Goal: Task Accomplishment & Management: Complete application form

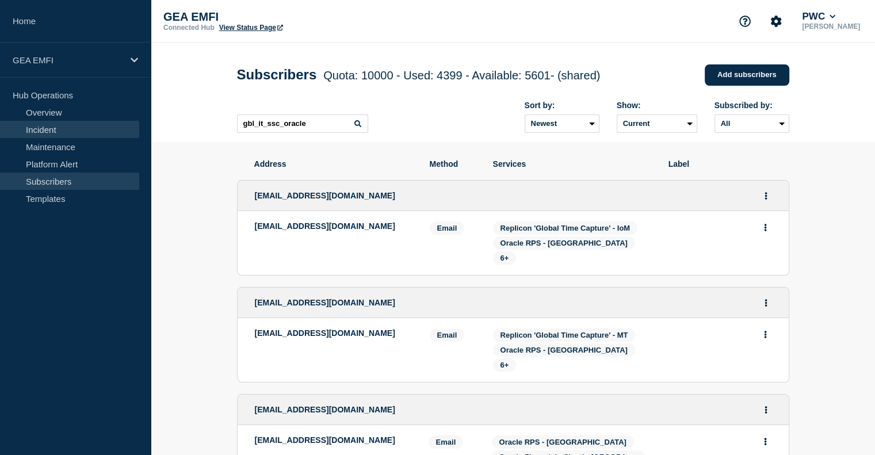
click at [60, 135] on link "Incident" at bounding box center [69, 129] width 139 height 17
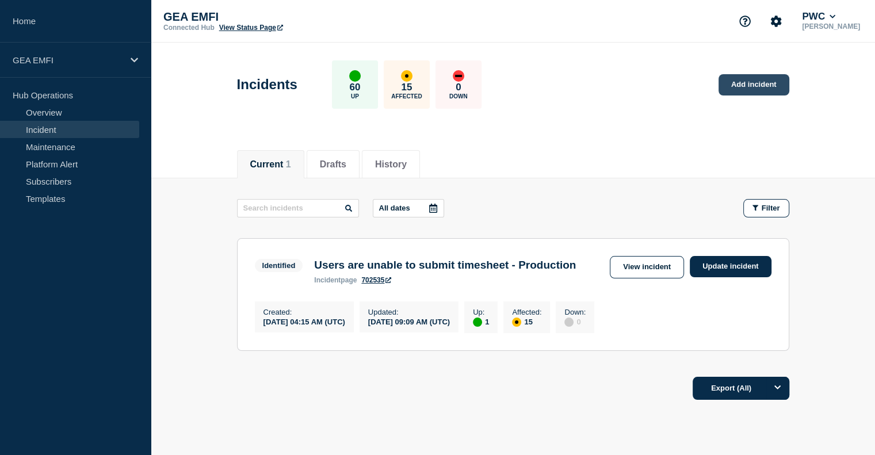
click at [748, 89] on link "Add incident" at bounding box center [753, 84] width 71 height 21
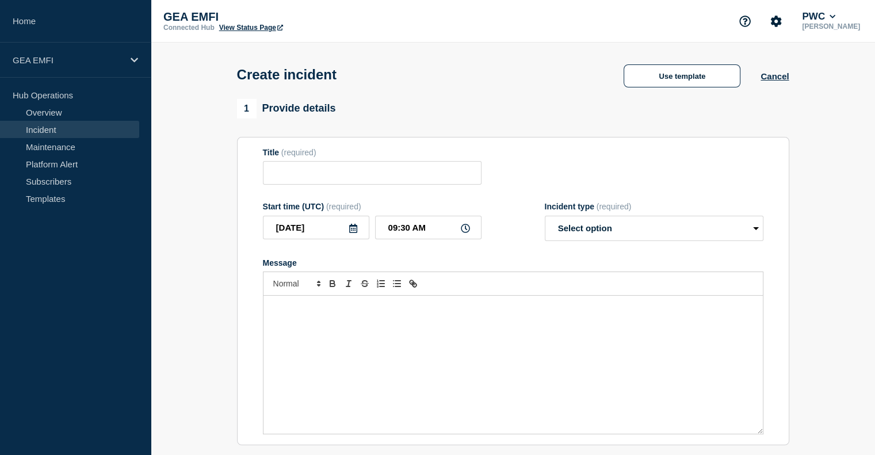
click at [273, 349] on div "Message" at bounding box center [512, 365] width 499 height 138
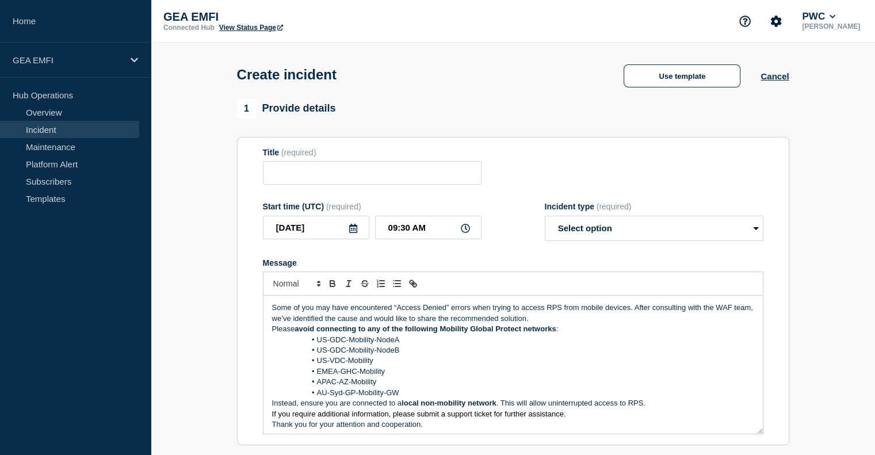
click at [271, 311] on div "Some of you may have encountered “Access Denied” errors when trying to access R…" at bounding box center [512, 365] width 499 height 138
click at [428, 395] on li "AU-Syd-GP-Mobility-GW" at bounding box center [518, 393] width 471 height 10
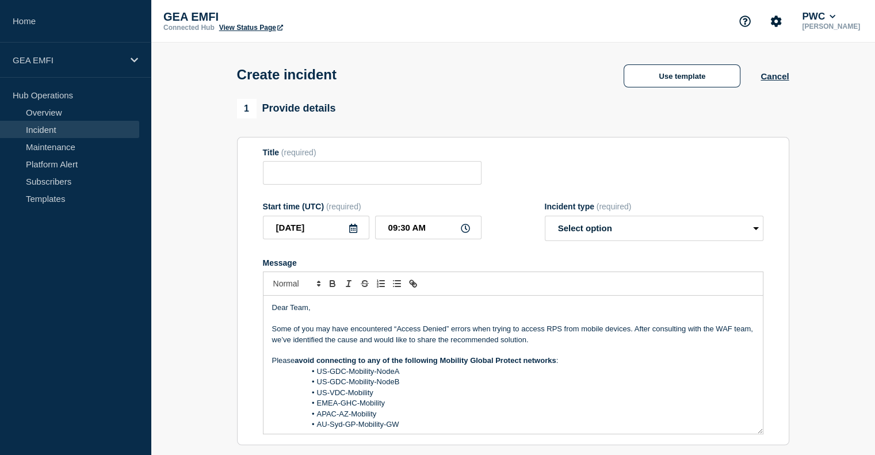
scroll to position [45, 0]
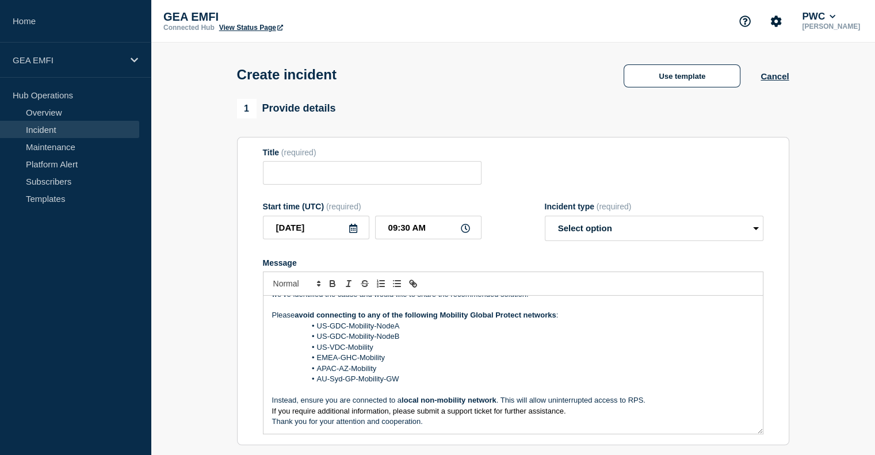
click at [580, 416] on p "If you require additional information, please submit a support ticket for furth…" at bounding box center [513, 411] width 482 height 10
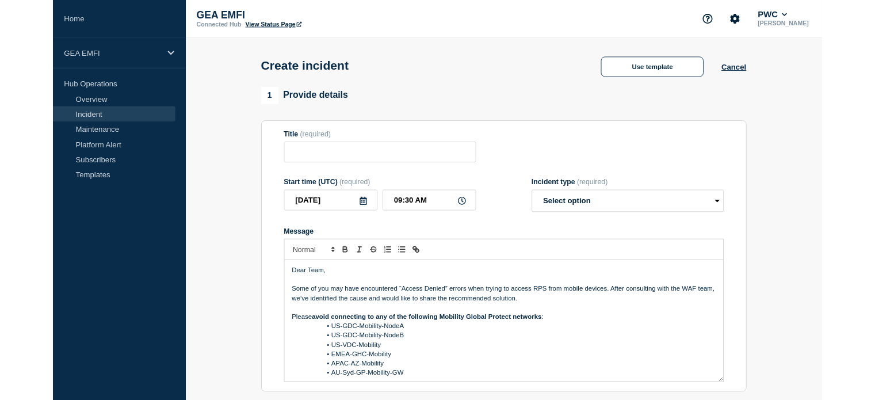
scroll to position [0, 0]
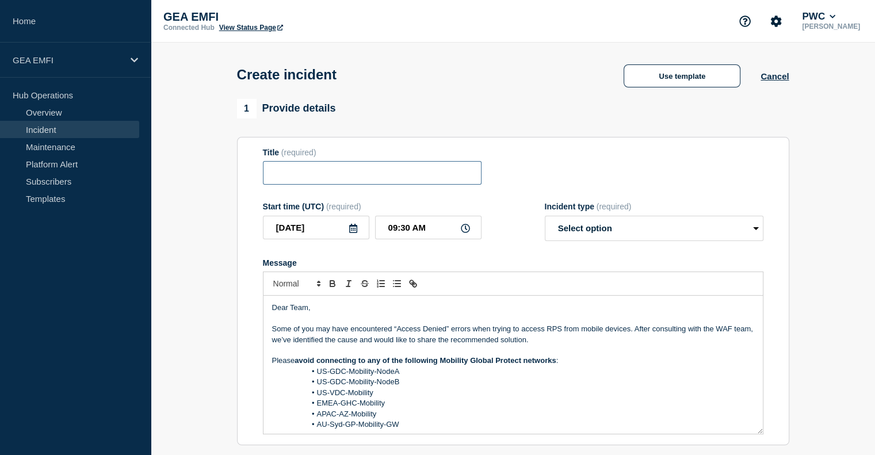
click at [360, 179] on input "Title" at bounding box center [372, 173] width 219 height 24
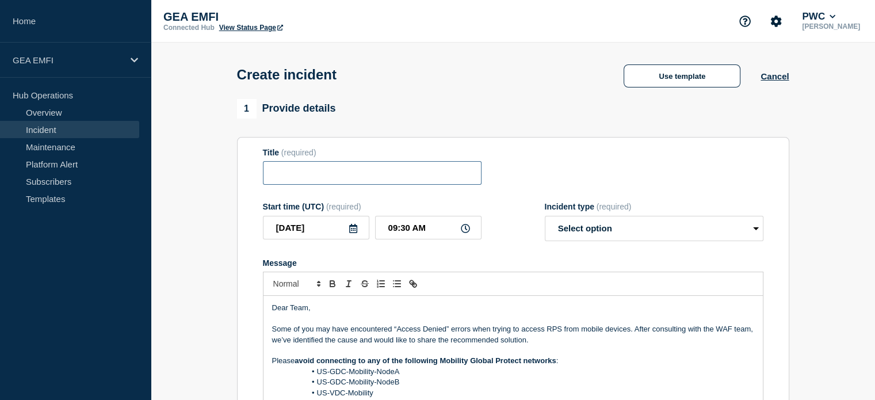
click at [294, 180] on input "Title" at bounding box center [372, 173] width 219 height 24
click at [274, 175] on input "RPS Mobile" at bounding box center [372, 173] width 219 height 24
drag, startPoint x: 346, startPoint y: 179, endPoint x: 201, endPoint y: 158, distance: 145.9
click at [306, 171] on input "RPS Mobile" at bounding box center [372, 173] width 219 height 24
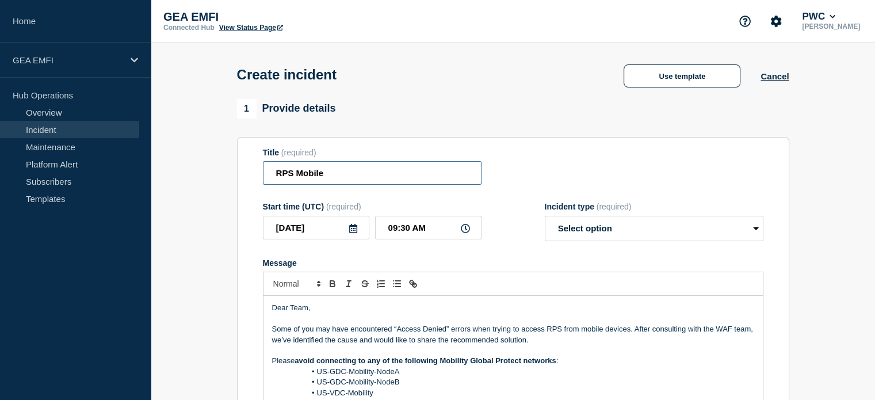
drag, startPoint x: 298, startPoint y: 175, endPoint x: 369, endPoint y: 183, distance: 71.2
click at [368, 183] on input "RPS Mobile" at bounding box center [372, 173] width 219 height 24
type input "RPS Usage on mobile devices"
click at [644, 234] on select "Select option Investigating Identified Monitoring" at bounding box center [654, 228] width 219 height 25
select select "identified"
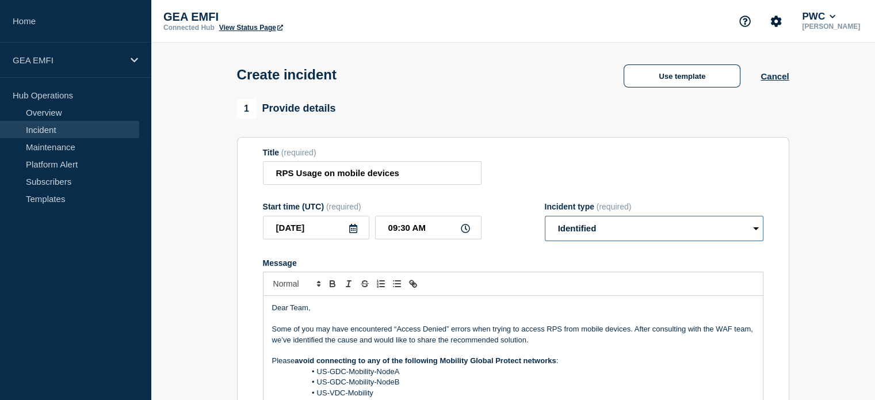
click at [545, 219] on select "Select option Investigating Identified Monitoring" at bounding box center [654, 228] width 219 height 25
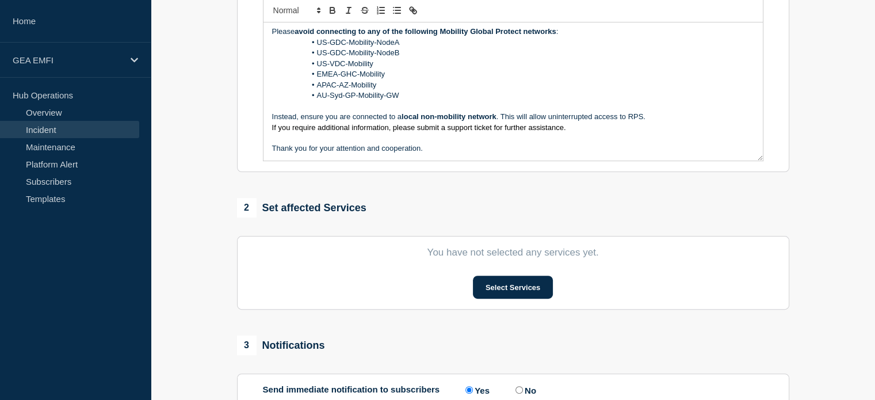
scroll to position [345, 0]
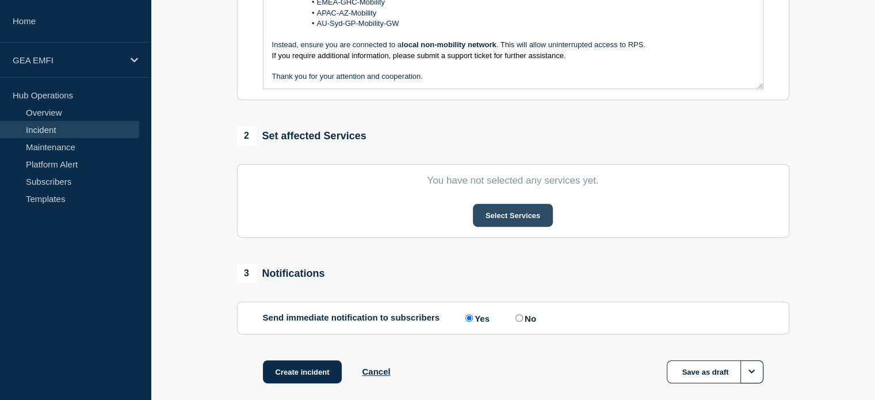
click at [500, 225] on button "Select Services" at bounding box center [513, 215] width 80 height 23
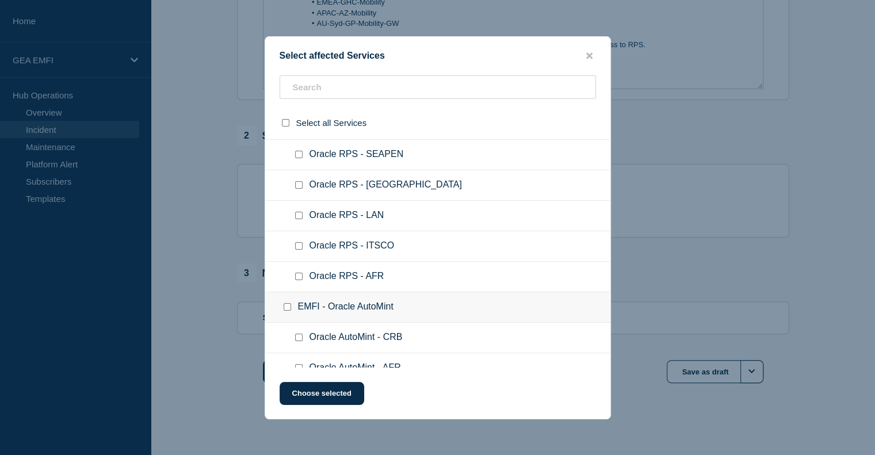
scroll to position [1380, 0]
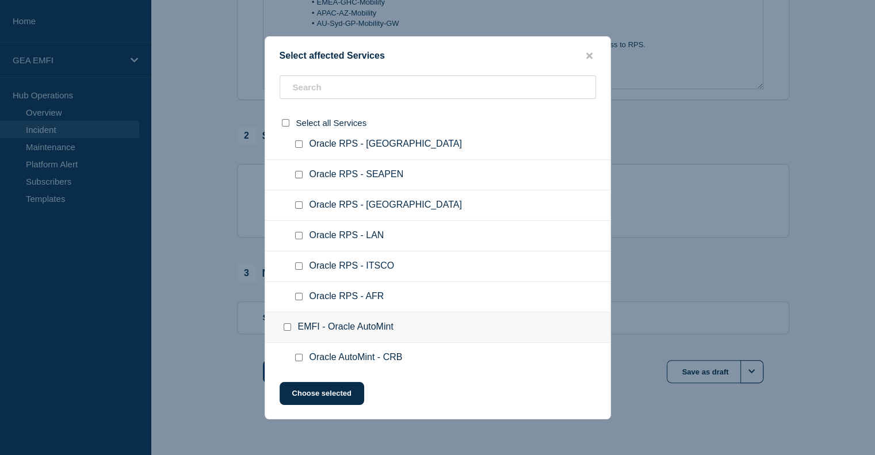
click at [300, 201] on input "Oracle RPS - NZ checkbox" at bounding box center [298, 204] width 7 height 7
checkbox input "true"
click at [334, 385] on button "Choose selected" at bounding box center [321, 393] width 85 height 23
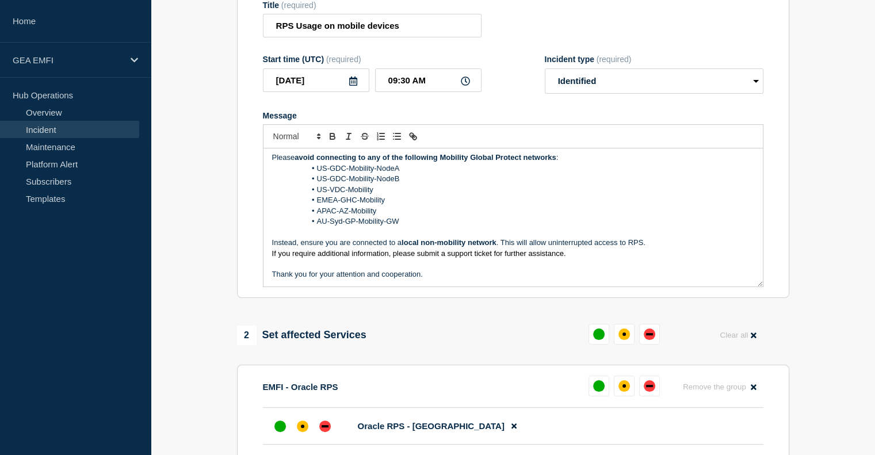
scroll to position [115, 0]
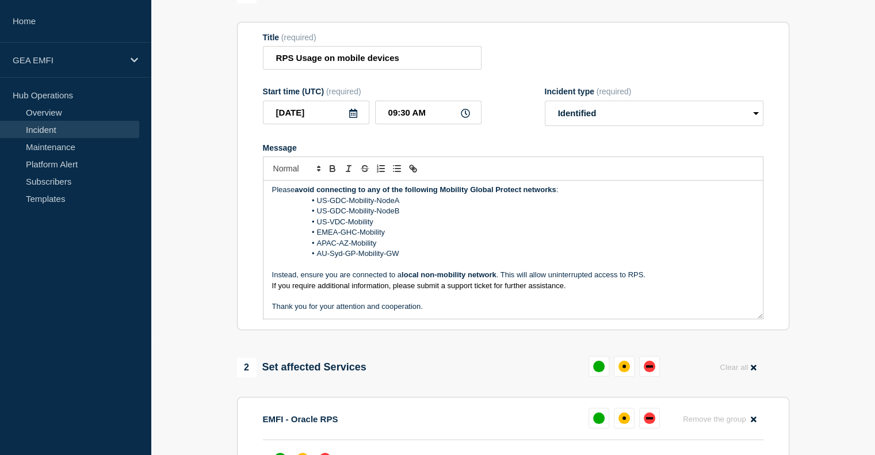
click at [380, 237] on li "EMEA-GHC-Mobility" at bounding box center [518, 232] width 471 height 10
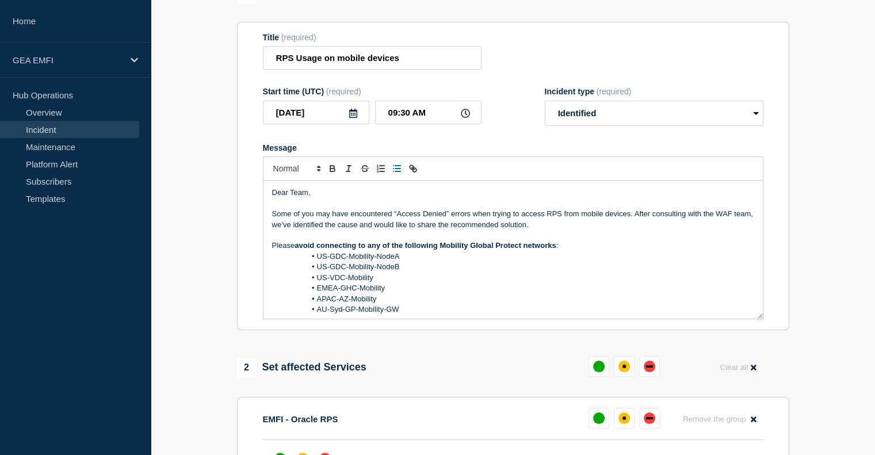
click at [534, 229] on p "Some of you may have encountered “Access Denied” errors when trying to access R…" at bounding box center [513, 219] width 482 height 21
click at [488, 262] on li "US-GDC-Mobility-NodeA" at bounding box center [518, 256] width 471 height 10
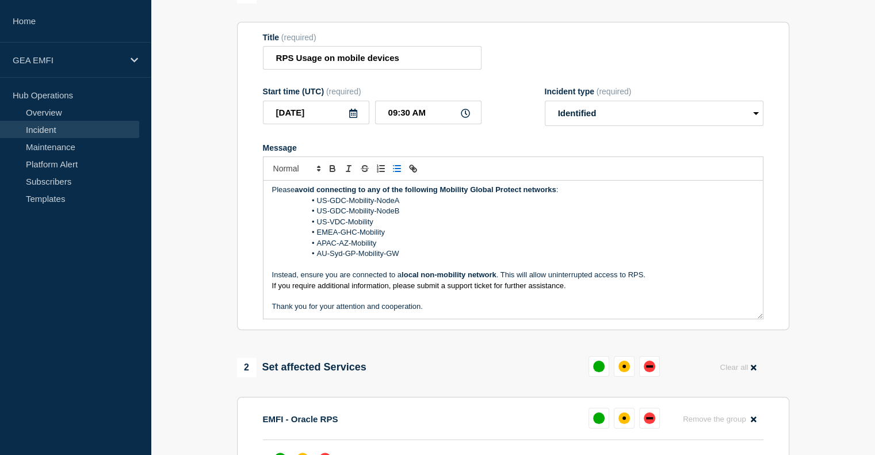
click at [455, 308] on p "Thank you for your attention and cooperation." at bounding box center [513, 306] width 482 height 10
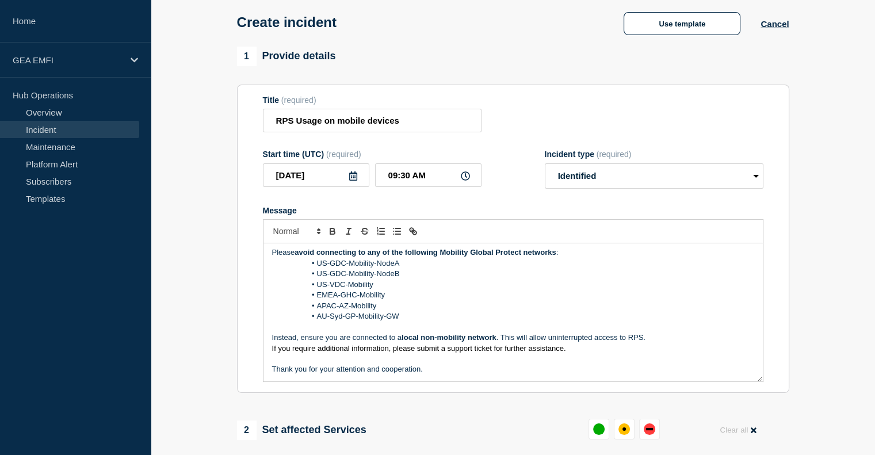
scroll to position [58, 0]
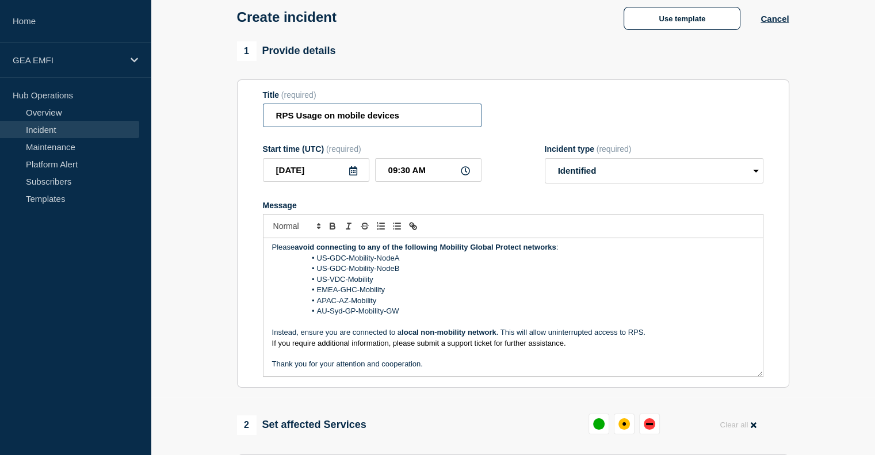
drag, startPoint x: 412, startPoint y: 121, endPoint x: 217, endPoint y: 121, distance: 194.4
click at [217, 121] on section "1 Provide details Title (required) RPS Usage on mobile devices Start time (UTC)…" at bounding box center [513, 400] width 724 height 719
click at [444, 295] on li "EMEA-GHC-Mobility" at bounding box center [518, 290] width 471 height 10
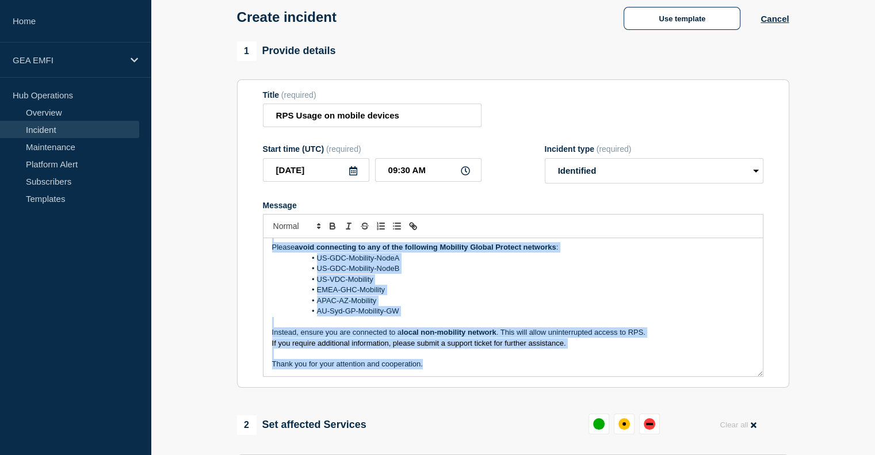
copy div "Dear Team, Some of you may have encountered “Access Denied” errors when trying …"
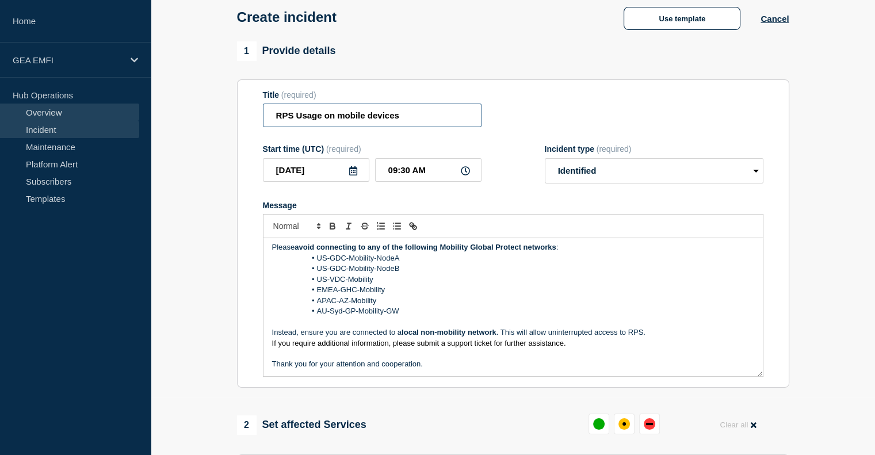
drag, startPoint x: 399, startPoint y: 116, endPoint x: 128, endPoint y: 114, distance: 270.8
click at [147, 117] on div "Home GEA EMFI Hub Operations Overview Incident Maintenance Platform Alert Subsc…" at bounding box center [437, 373] width 875 height 863
paste input "Guidance on Using RPS on Mobile D"
drag, startPoint x: 269, startPoint y: 121, endPoint x: 181, endPoint y: 122, distance: 88.0
click at [191, 122] on section "1 Provide details Title (required) Guidance on Using RPS on Mobile Devices Star…" at bounding box center [513, 400] width 724 height 719
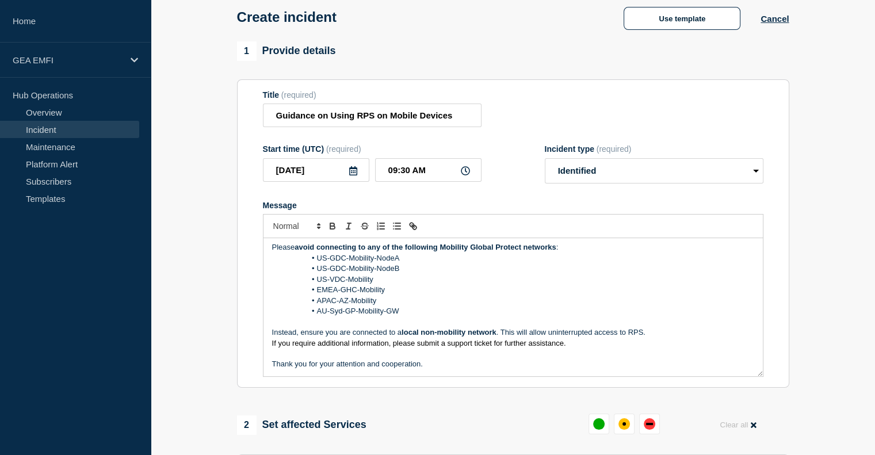
click at [437, 299] on li "APAC-AZ-Mobility" at bounding box center [518, 301] width 471 height 10
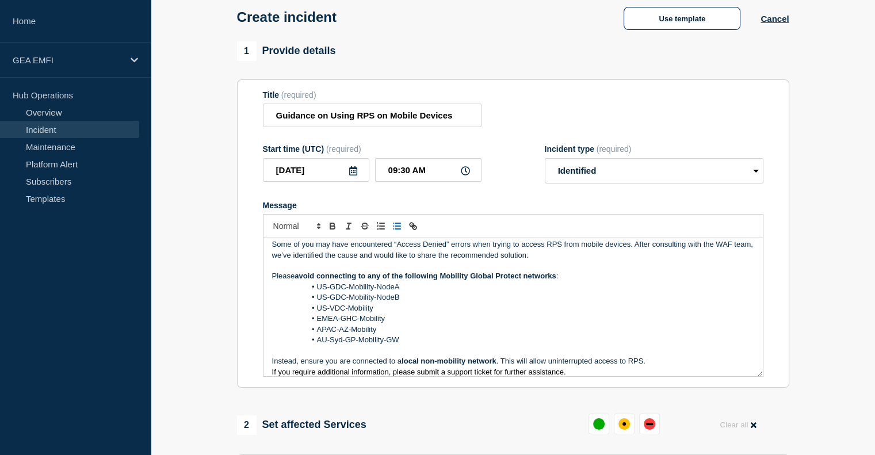
scroll to position [0, 0]
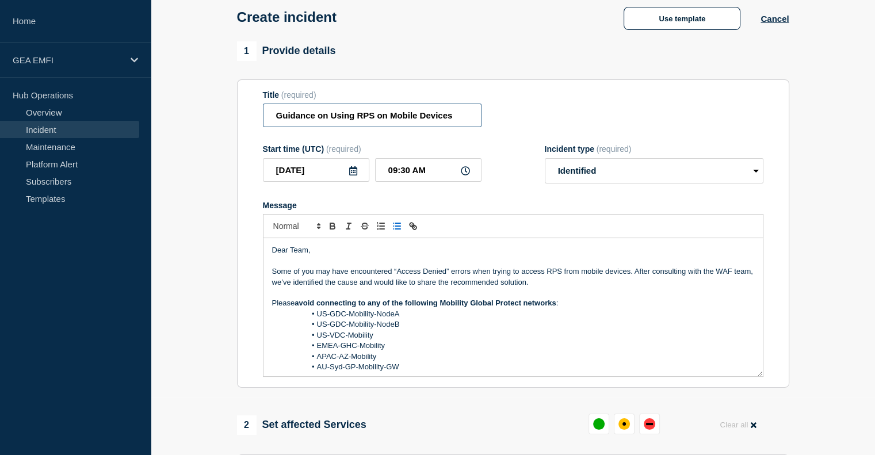
click at [324, 122] on input "Guidance on Using RPS on Mobile Devices" at bounding box center [372, 116] width 219 height 24
click at [297, 127] on input "Guidance on Using RPS on Mobile Devices" at bounding box center [372, 116] width 219 height 24
drag, startPoint x: 363, startPoint y: 126, endPoint x: 513, endPoint y: 126, distance: 149.5
click at [510, 126] on div "Title (required) Guidance on Using RPS on Mobile Devices" at bounding box center [513, 108] width 500 height 37
drag, startPoint x: 331, startPoint y: 119, endPoint x: 340, endPoint y: 121, distance: 9.4
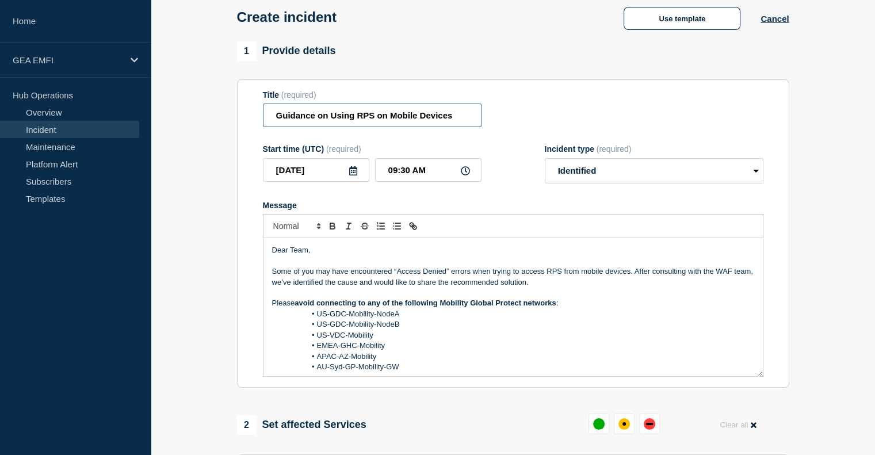
click at [331, 120] on input "Guidance on Using RPS on Mobile Devices" at bounding box center [372, 116] width 219 height 24
click at [463, 123] on input "Guidance on using RPS on Mobile Devices" at bounding box center [372, 116] width 219 height 24
drag, startPoint x: 463, startPoint y: 123, endPoint x: 135, endPoint y: 123, distance: 328.3
click at [135, 123] on div "Home GEA EMFI Hub Operations Overview Incident Maintenance Platform Alert Subsc…" at bounding box center [437, 373] width 875 height 863
type input "Guidance on using RPS on Mobile Devices"
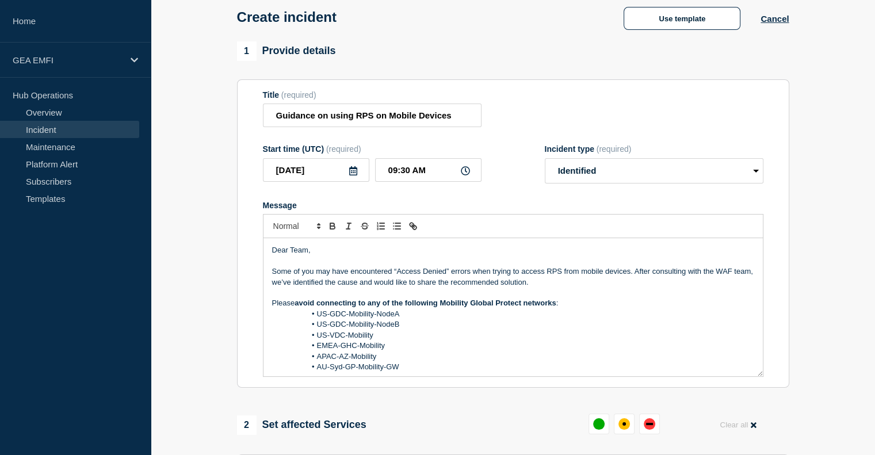
click at [555, 108] on div "Title (required) Guidance on using RPS on Mobile Devices" at bounding box center [513, 108] width 500 height 37
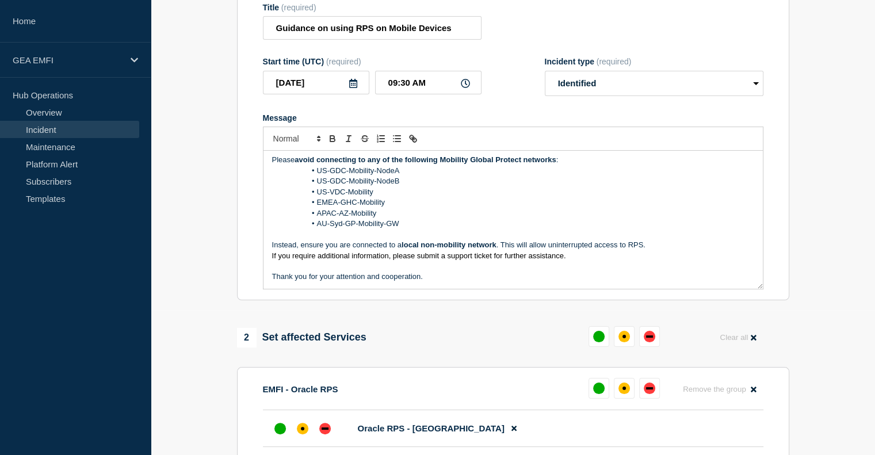
scroll to position [173, 0]
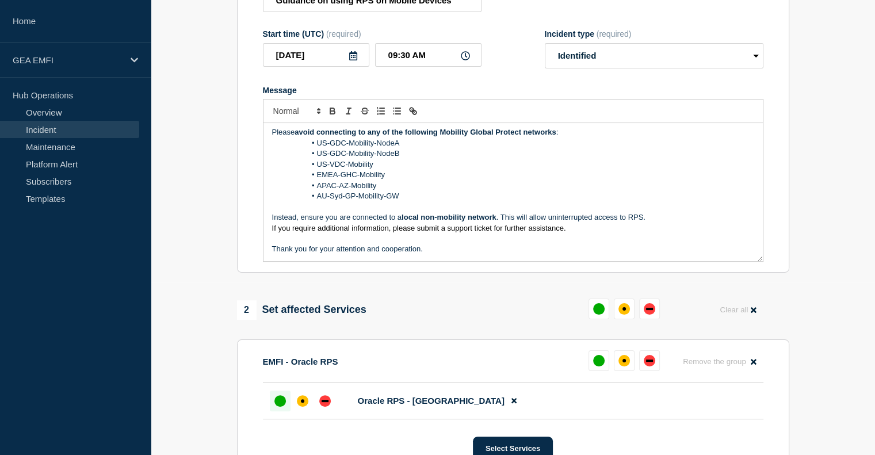
click at [278, 402] on div "up" at bounding box center [280, 401] width 12 height 12
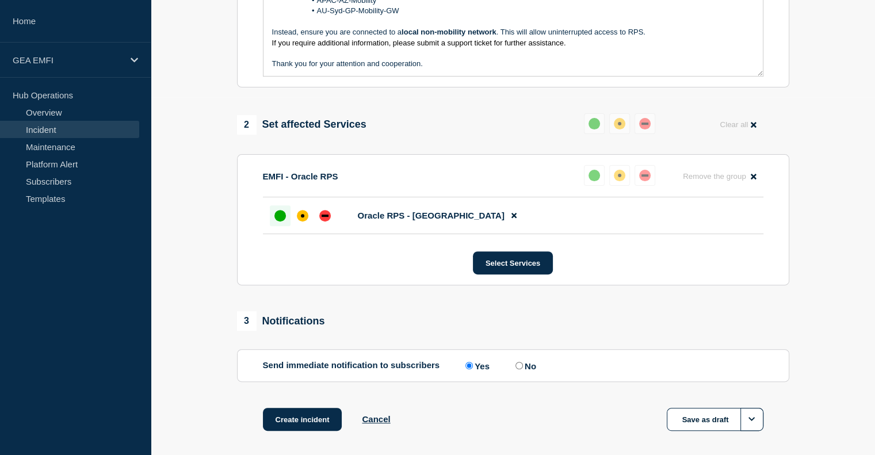
scroll to position [414, 0]
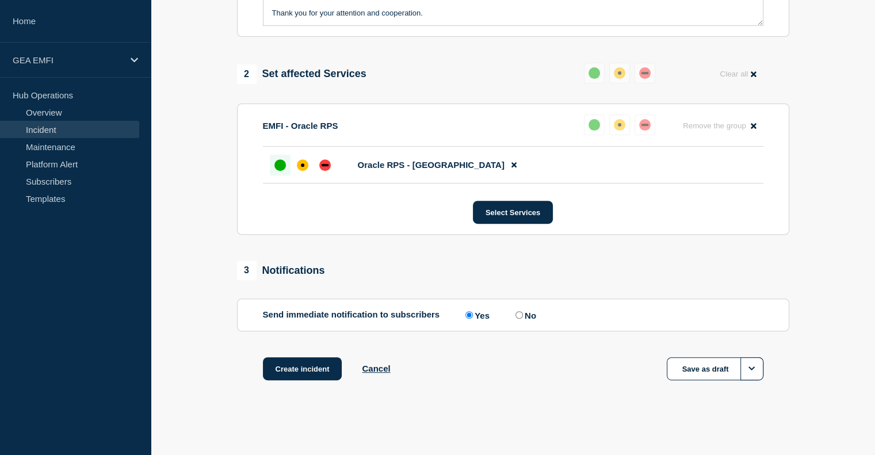
drag, startPoint x: 305, startPoint y: 366, endPoint x: 310, endPoint y: 323, distance: 43.9
click at [310, 323] on div "1 Provide details Title (required) Guidance on using RPS on Mobile Devices Star…" at bounding box center [512, 50] width 565 height 719
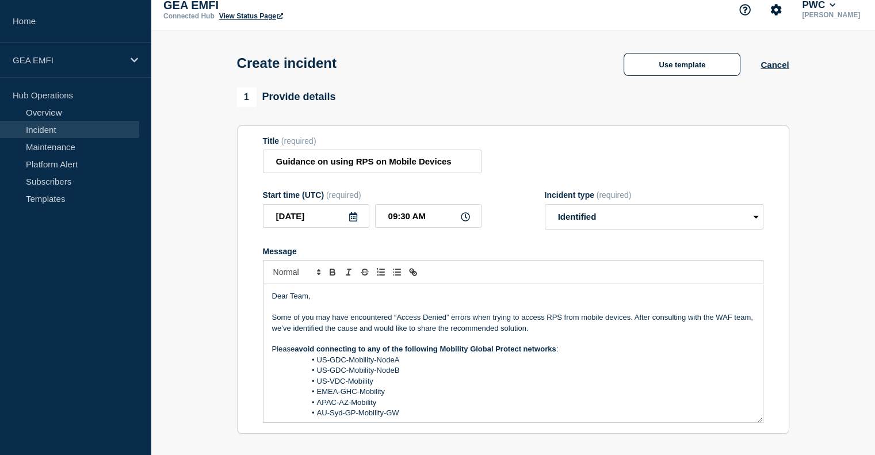
scroll to position [0, 0]
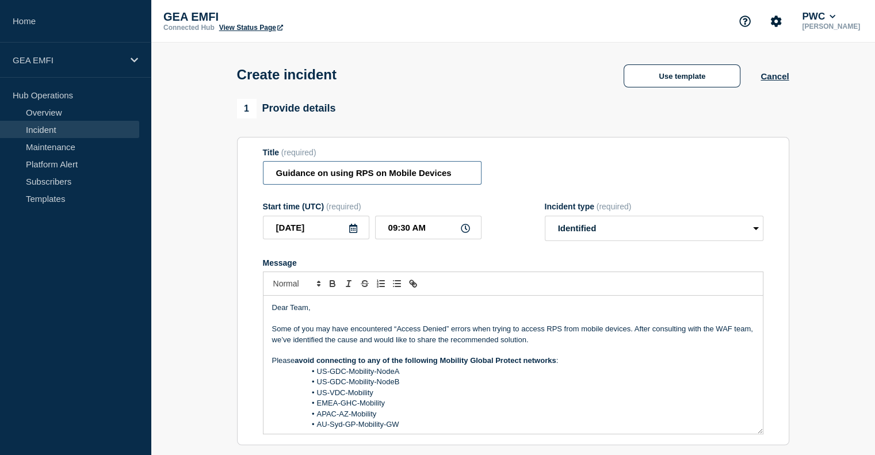
click at [338, 183] on input "Guidance on using RPS on Mobile Devices" at bounding box center [372, 173] width 219 height 24
drag, startPoint x: 359, startPoint y: 176, endPoint x: 648, endPoint y: 176, distance: 288.7
click at [647, 176] on div "Title (required) Guidance on using RPS on Mobile Devices" at bounding box center [513, 166] width 500 height 37
click at [560, 165] on div "Title (required) Guidance on using RPS on Mobile Devices" at bounding box center [513, 166] width 500 height 37
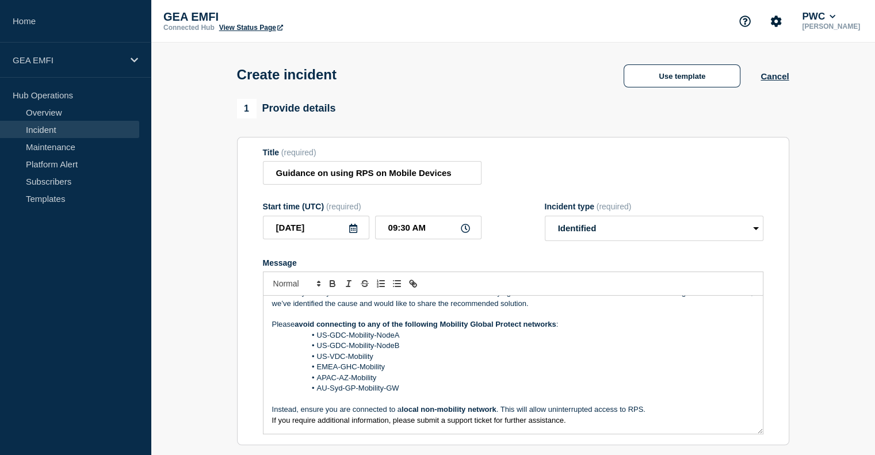
scroll to position [56, 0]
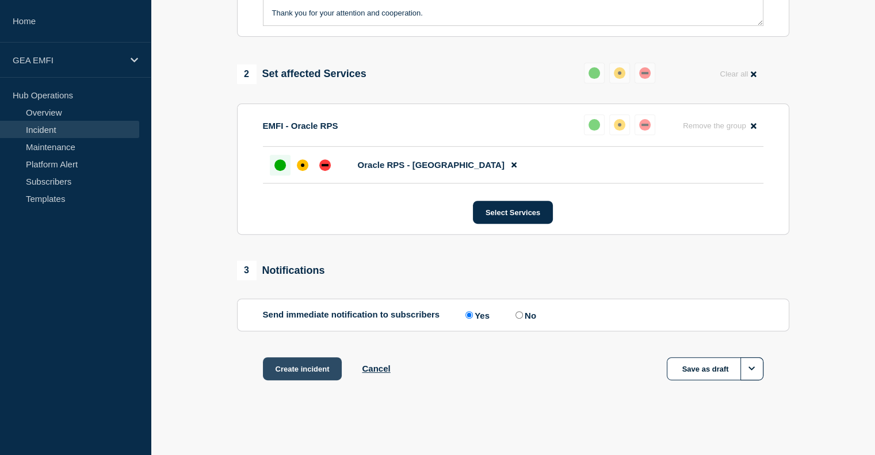
click at [314, 364] on button "Create incident" at bounding box center [302, 368] width 79 height 23
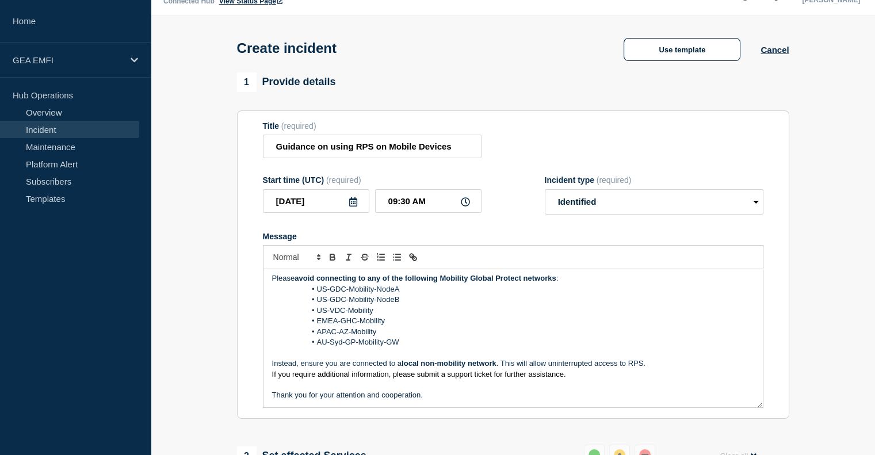
scroll to position [0, 0]
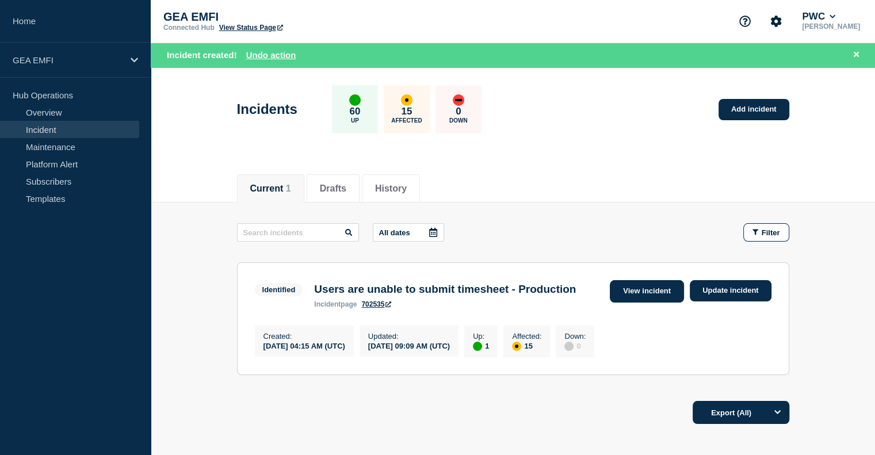
click at [660, 290] on link "View incident" at bounding box center [647, 291] width 74 height 22
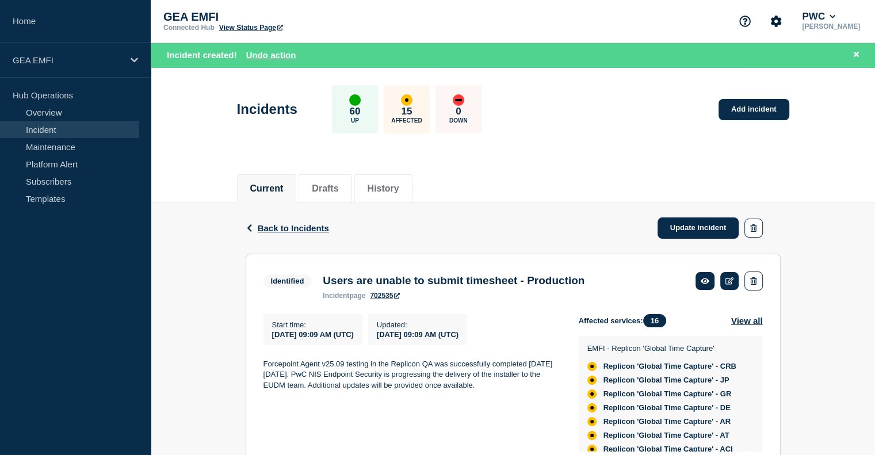
click at [62, 126] on link "Incident" at bounding box center [69, 129] width 139 height 17
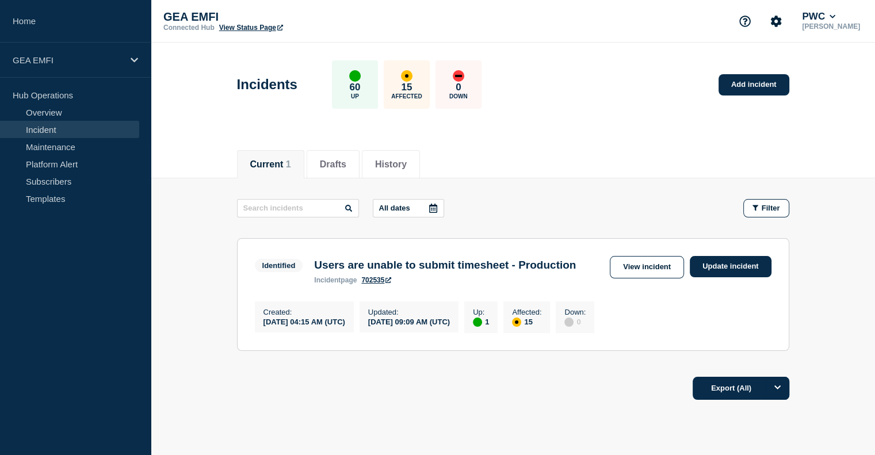
click at [248, 165] on li "Current 1" at bounding box center [270, 164] width 67 height 28
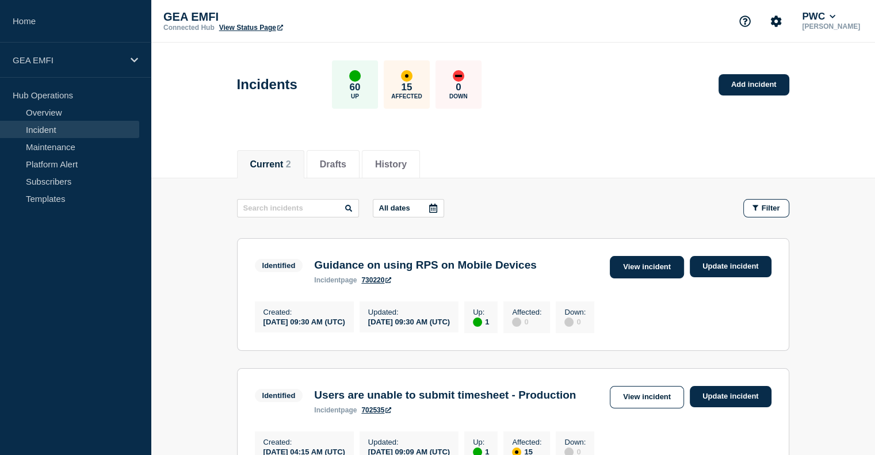
click at [647, 273] on link "View incident" at bounding box center [647, 267] width 74 height 22
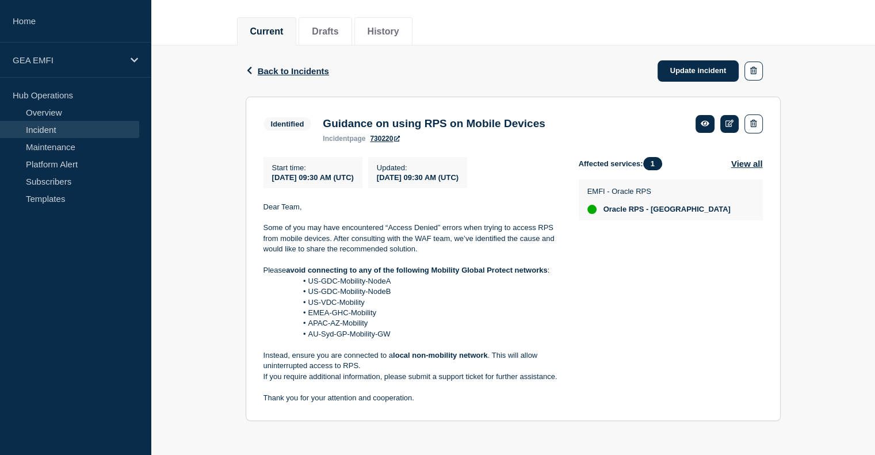
scroll to position [137, 0]
click at [688, 70] on link "Update incident" at bounding box center [698, 70] width 82 height 21
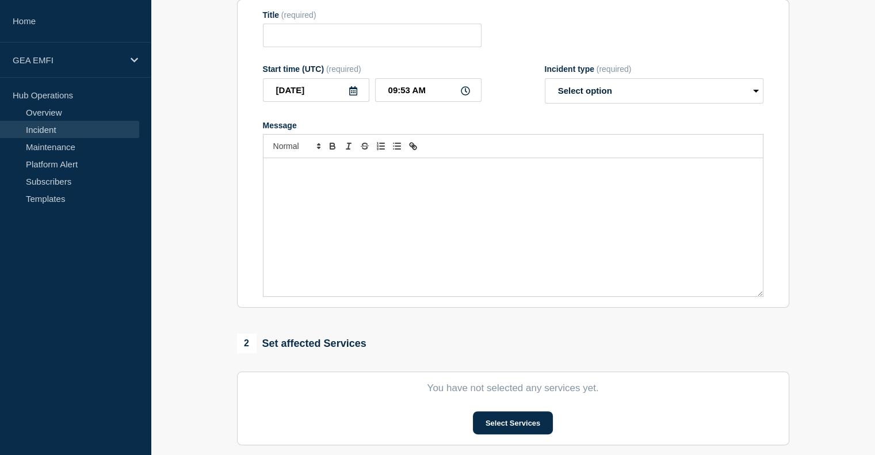
type input "Guidance on using RPS on Mobile Devices"
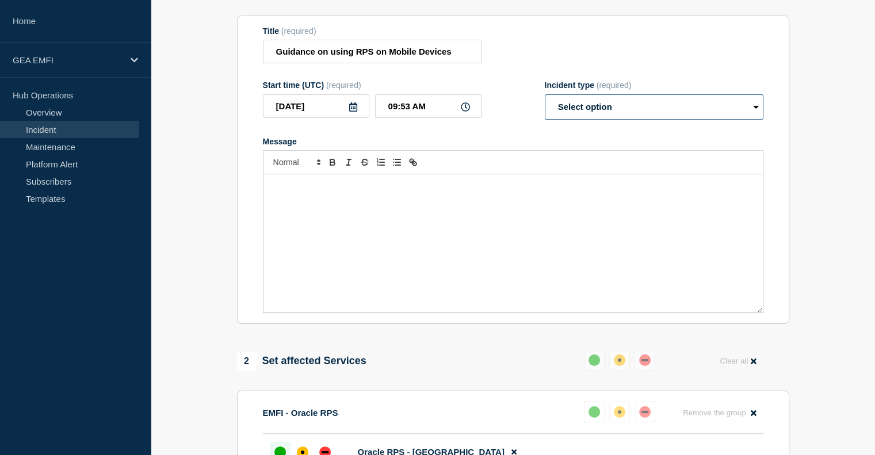
click at [629, 110] on select "Select option Investigating Identified Monitoring Resolved" at bounding box center [654, 106] width 219 height 25
select select "resolved"
click at [545, 101] on select "Select option Investigating Identified Monitoring Resolved" at bounding box center [654, 106] width 219 height 25
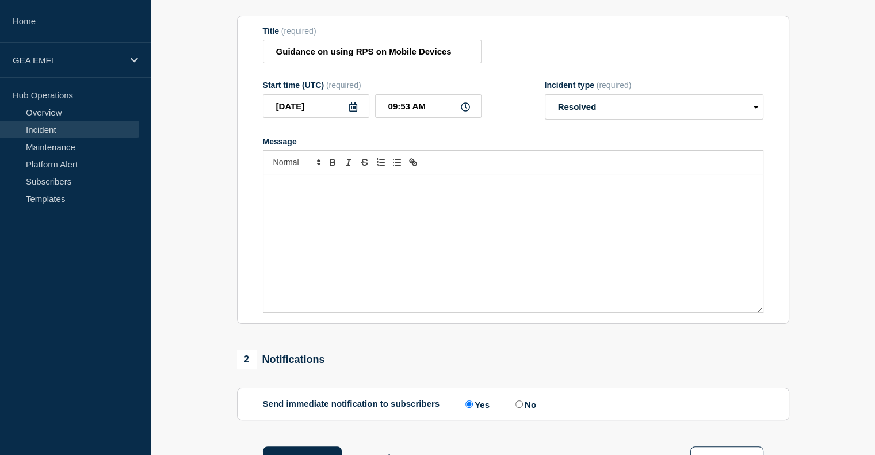
click at [512, 219] on div "Message" at bounding box center [512, 243] width 499 height 138
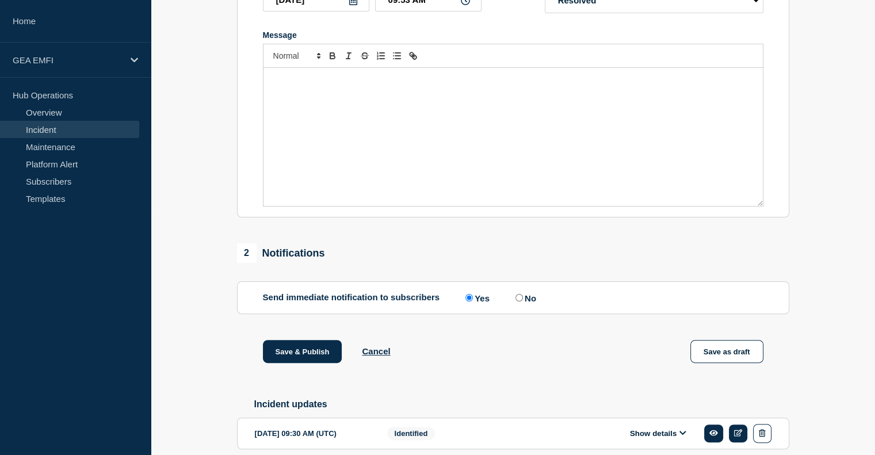
scroll to position [301, 0]
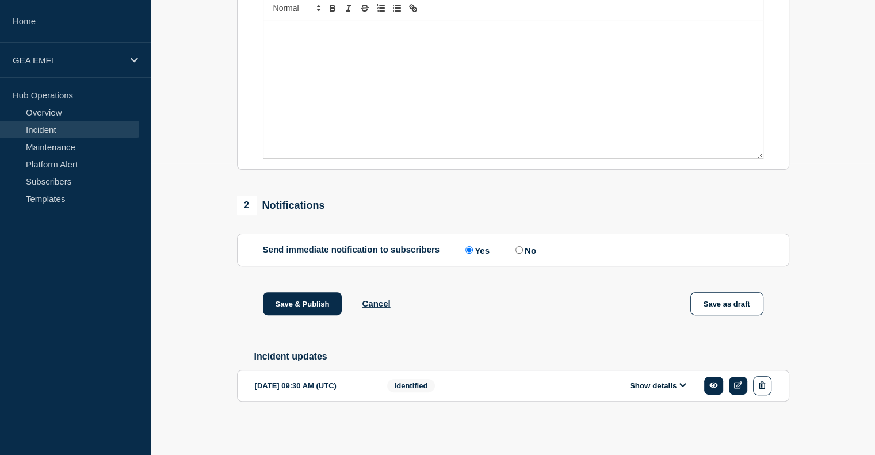
click at [523, 250] on input "No" at bounding box center [518, 249] width 7 height 7
radio input "true"
radio input "false"
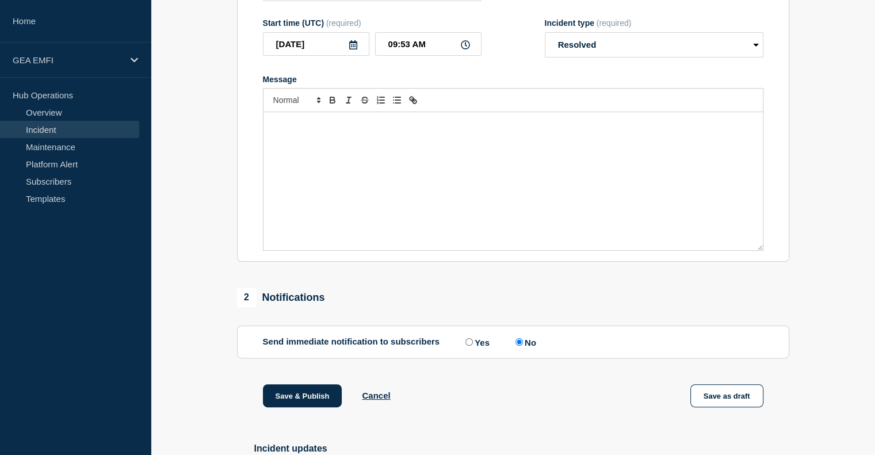
scroll to position [128, 0]
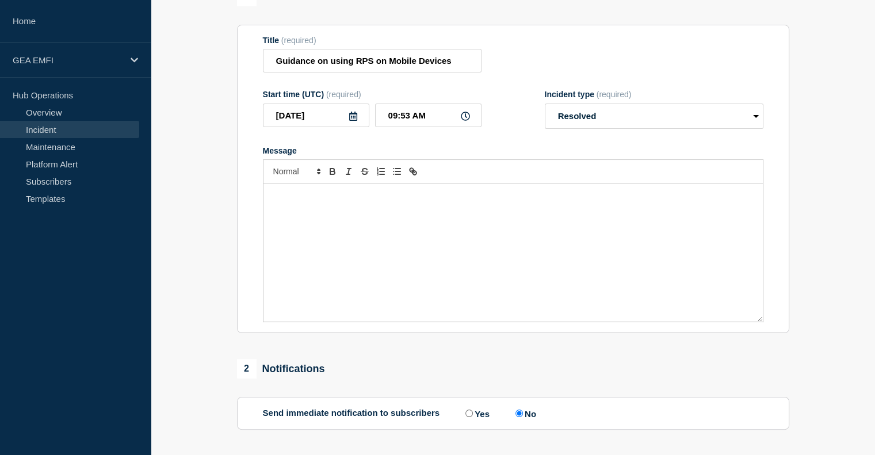
click at [377, 246] on div "Message" at bounding box center [512, 252] width 499 height 138
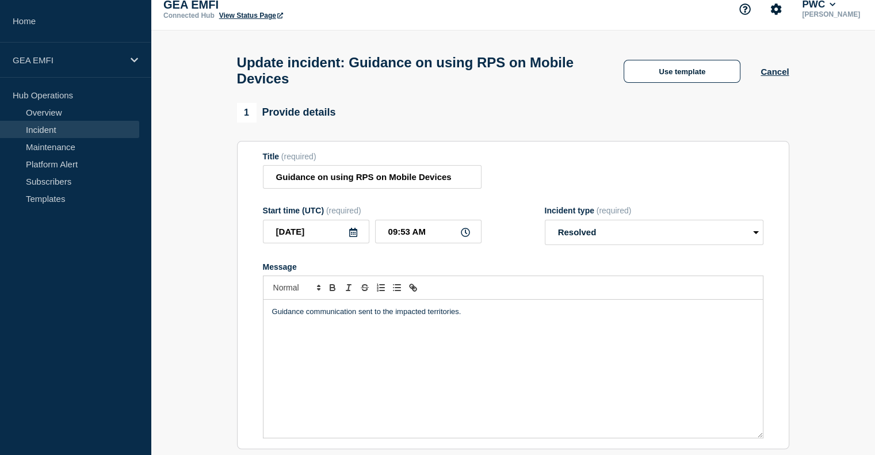
scroll to position [0, 0]
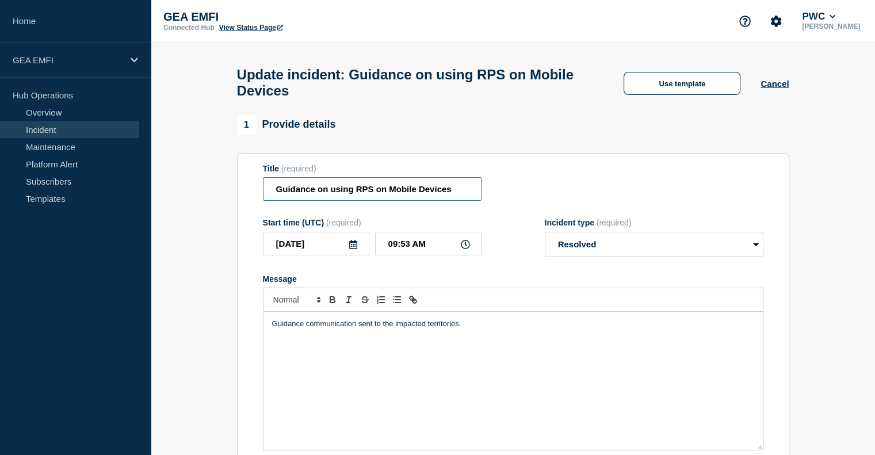
click at [331, 201] on input "Guidance on using RPS on Mobile Devices" at bounding box center [372, 189] width 219 height 24
drag, startPoint x: 296, startPoint y: 200, endPoint x: 522, endPoint y: 200, distance: 226.0
click at [522, 200] on div "Title (required) Guidance on using RPS on Mobile Devices" at bounding box center [513, 182] width 500 height 37
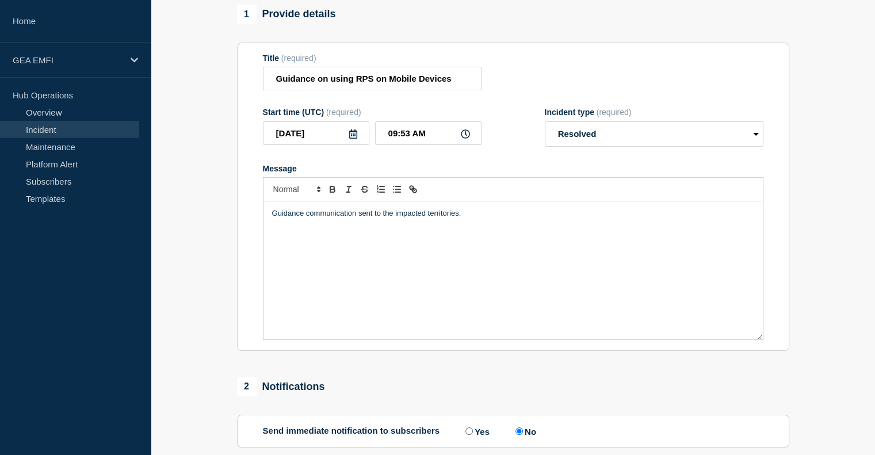
scroll to position [115, 0]
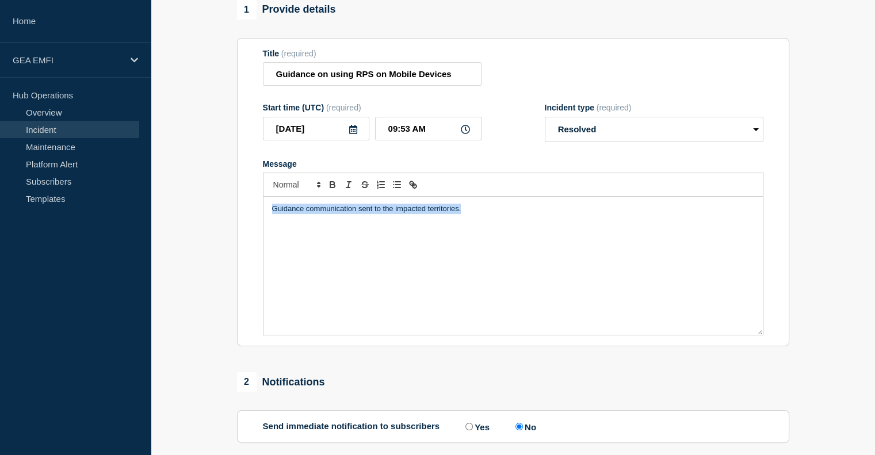
drag, startPoint x: 490, startPoint y: 219, endPoint x: 223, endPoint y: 217, distance: 266.8
click at [223, 217] on section "1 Provide details Title (required) Guidance on using RPS on Mobile Devices Star…" at bounding box center [513, 307] width 724 height 614
copy p "Guidance communication sent to the impacted territories."
click at [502, 264] on div "Guidance communication sent to the impacted territories." at bounding box center [512, 266] width 499 height 138
drag, startPoint x: 516, startPoint y: 229, endPoint x: -28, endPoint y: 206, distance: 545.1
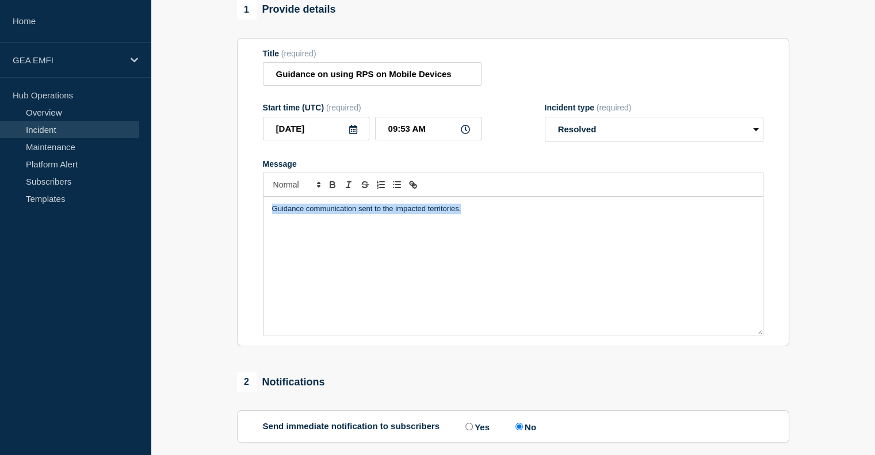
click at [0, 206] on html "Home GEA EMFI Hub Operations Overview Incident Maintenance Platform Alert Subsc…" at bounding box center [437, 112] width 875 height 455
drag, startPoint x: 432, startPoint y: 208, endPoint x: 419, endPoint y: 221, distance: 17.9
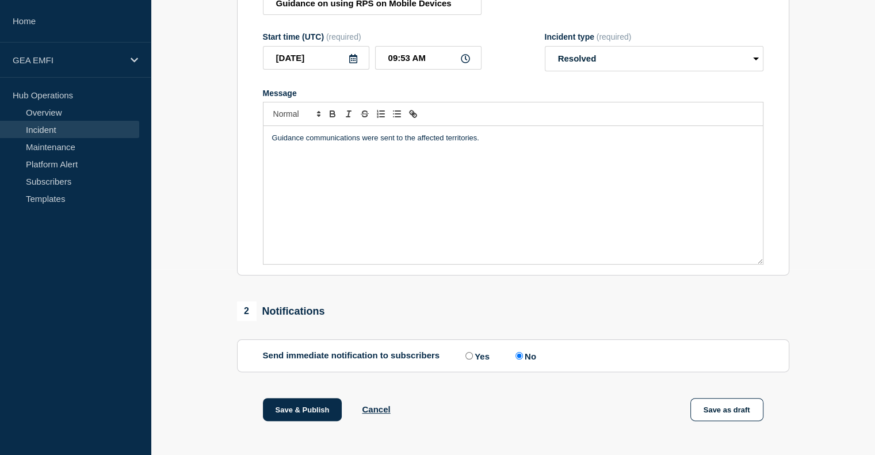
scroll to position [301, 0]
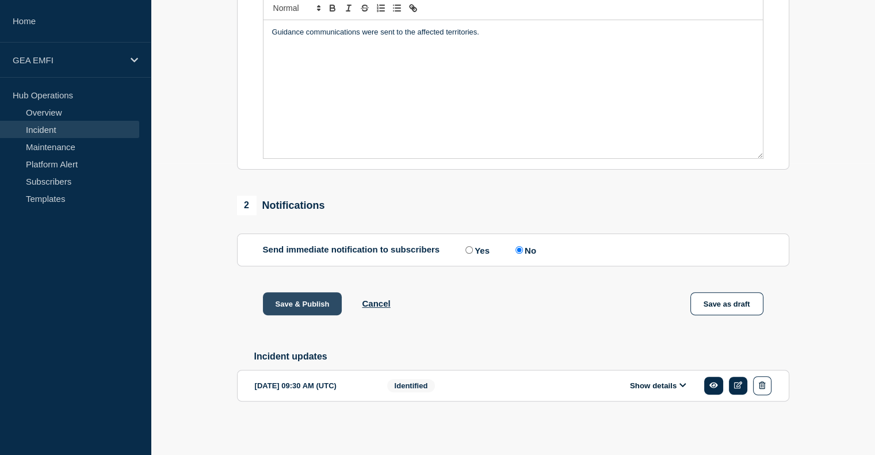
click at [305, 298] on button "Save & Publish" at bounding box center [302, 303] width 79 height 23
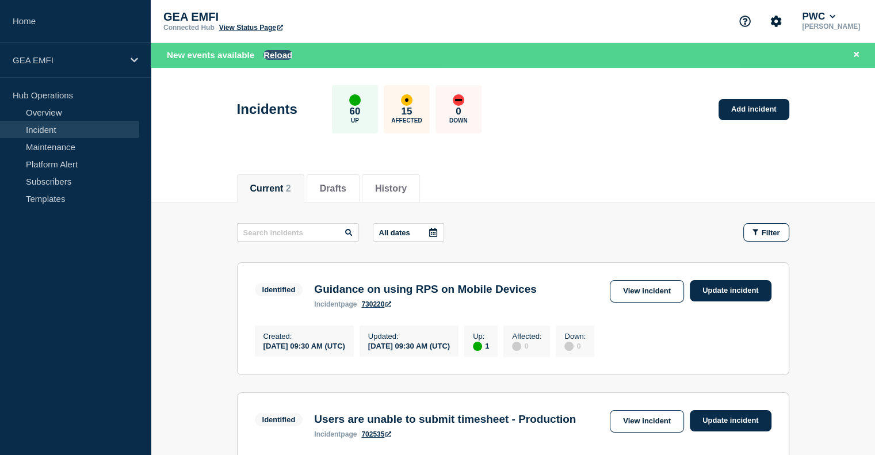
click at [285, 59] on button "Reload" at bounding box center [277, 55] width 29 height 10
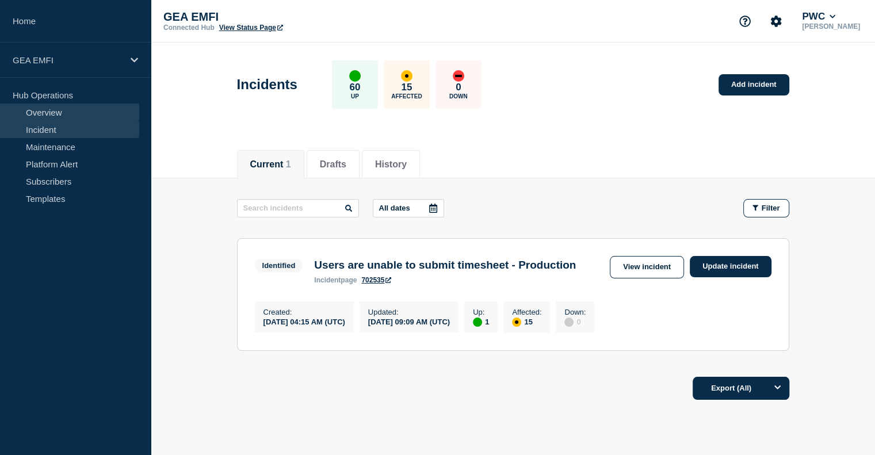
click at [81, 116] on link "Overview" at bounding box center [69, 112] width 139 height 17
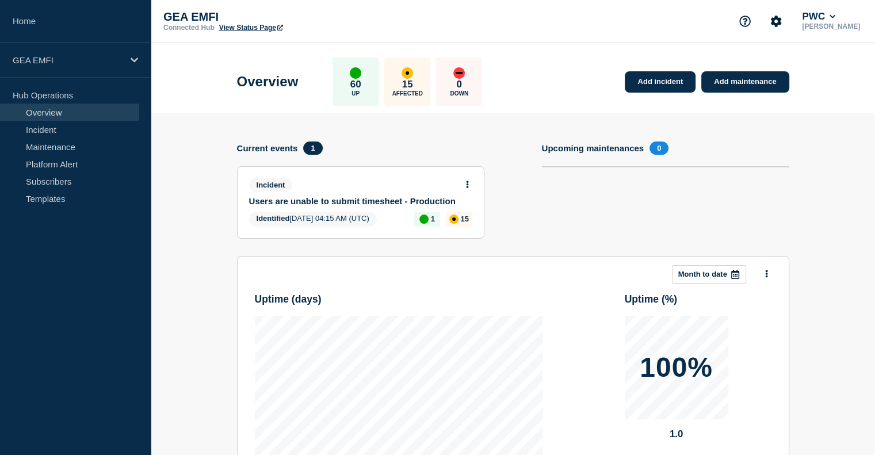
click at [540, 259] on section "This month Month to date Uptime ( days ) Uptime ( % ) 100% 1.0" at bounding box center [513, 366] width 552 height 221
click at [71, 125] on link "Incident" at bounding box center [69, 129] width 139 height 17
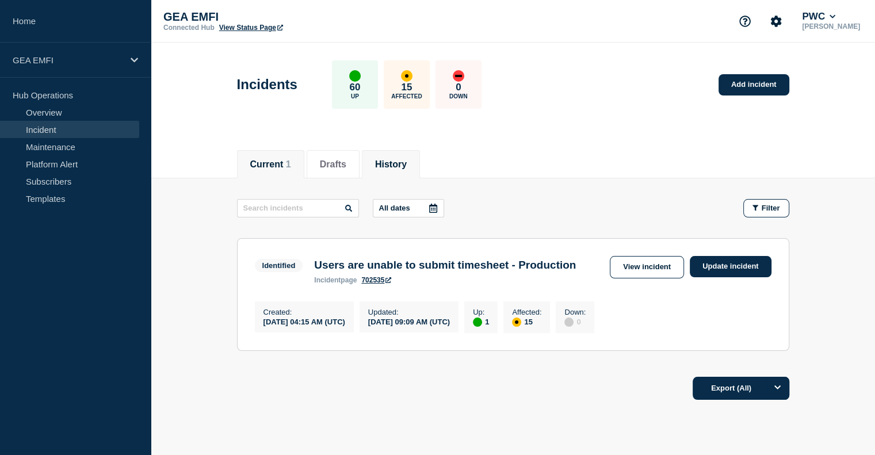
click at [377, 170] on li "History" at bounding box center [391, 164] width 58 height 28
